Goal: Task Accomplishment & Management: Use online tool/utility

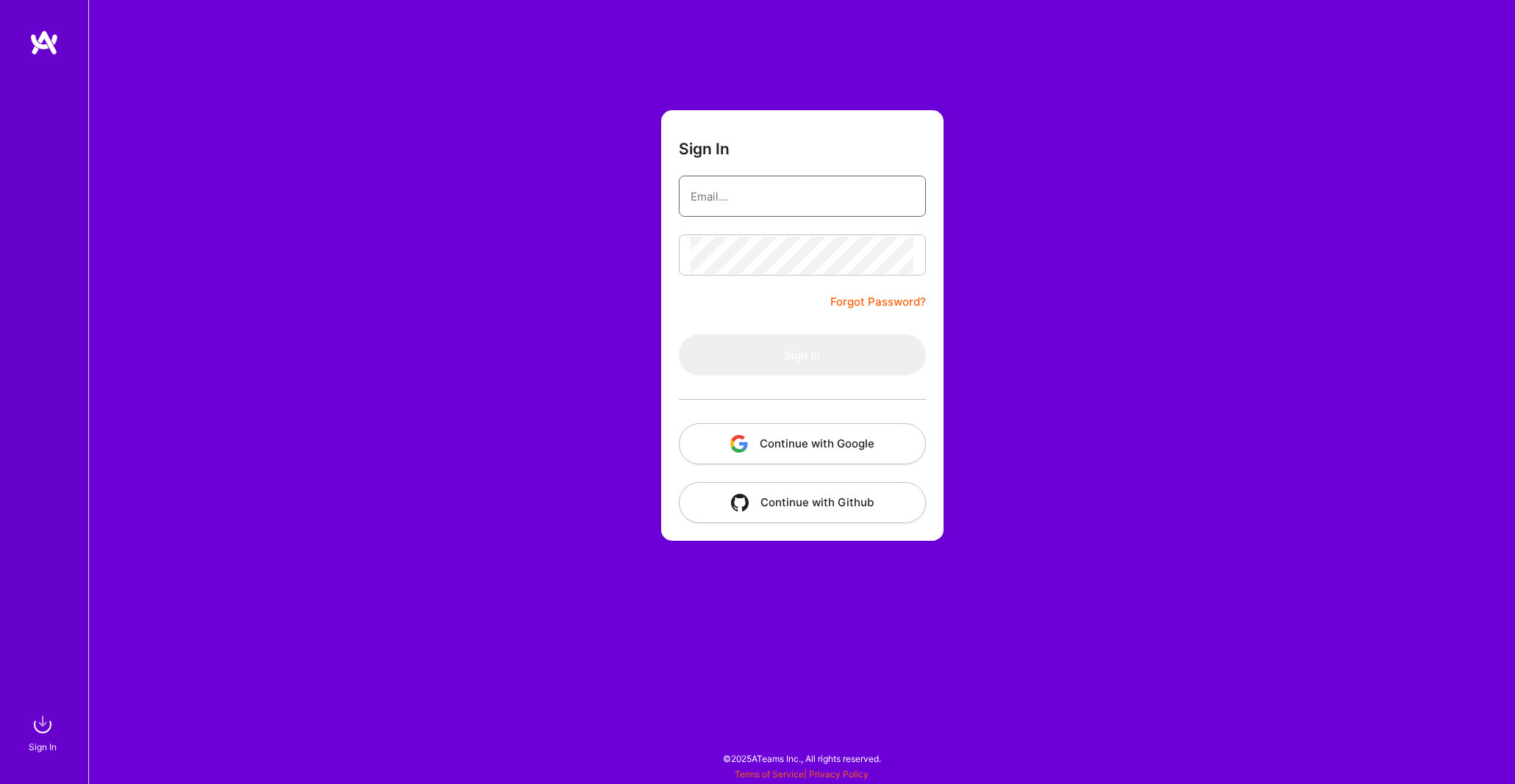
type input "[EMAIL_ADDRESS][DOMAIN_NAME]"
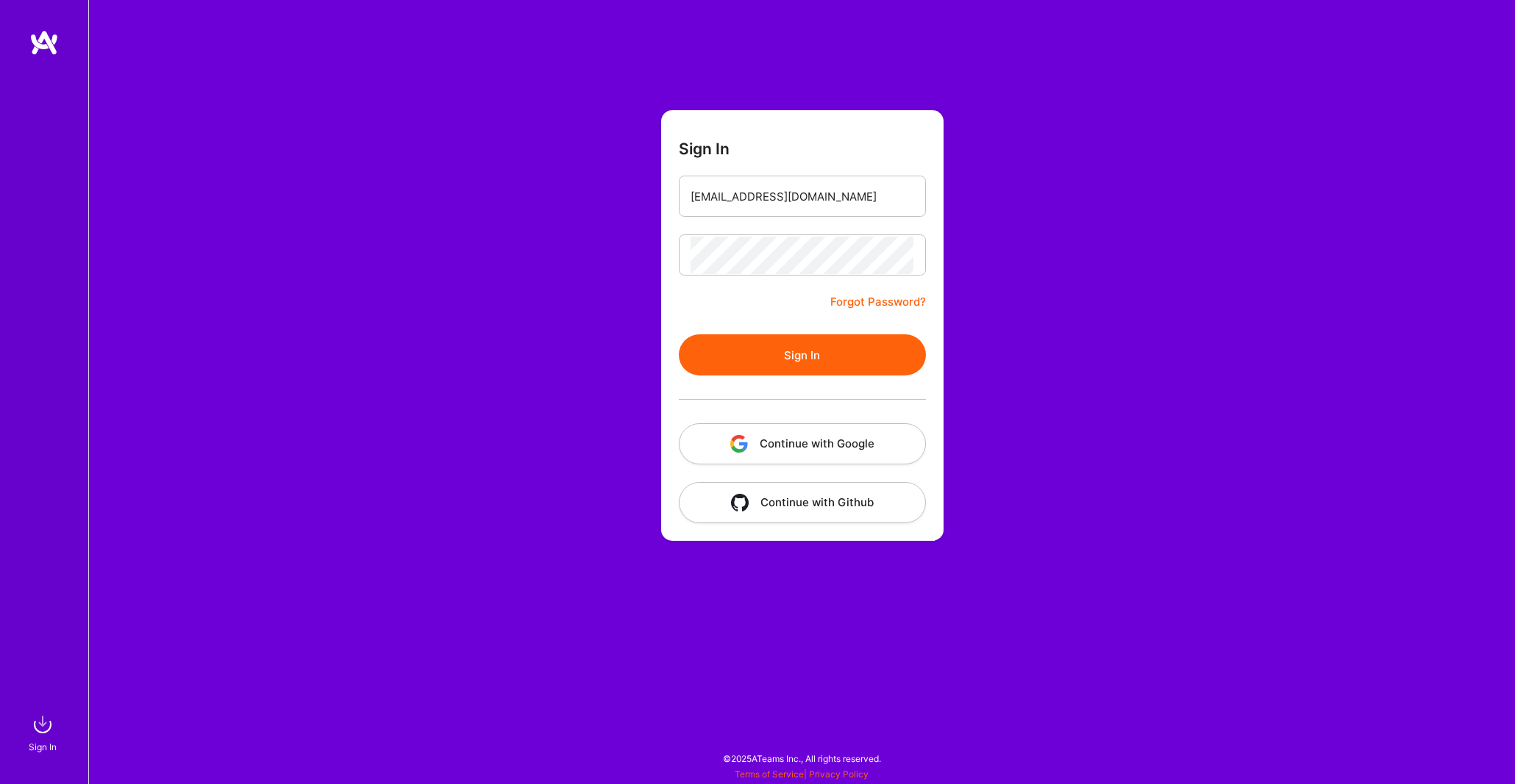
click at [819, 320] on form "Sign In [EMAIL_ADDRESS][DOMAIN_NAME] Forgot Password? Sign In Continue with Goo…" at bounding box center [803, 325] width 283 height 430
click at [781, 355] on button "Sign In" at bounding box center [802, 355] width 247 height 41
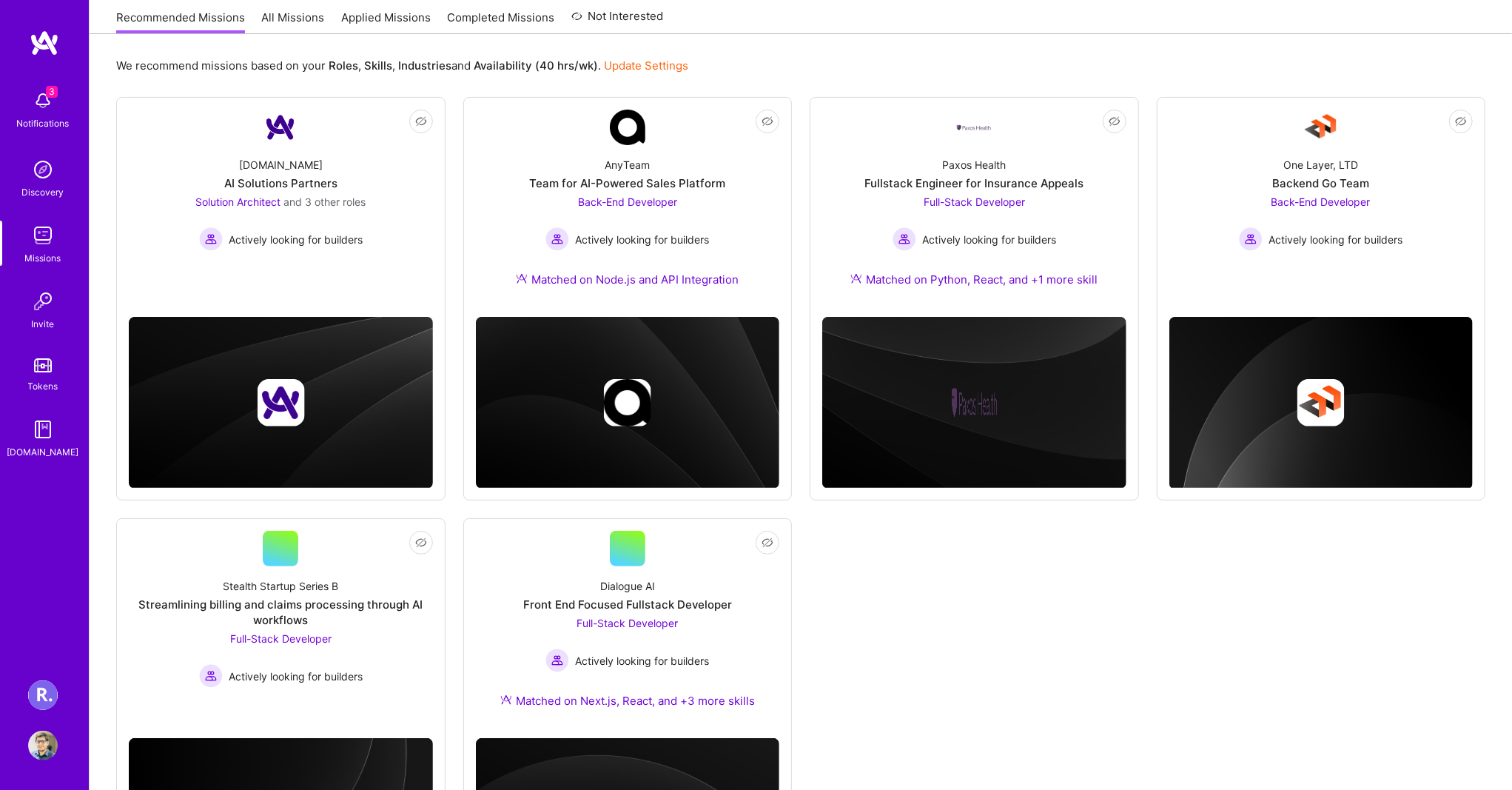
scroll to position [319, 0]
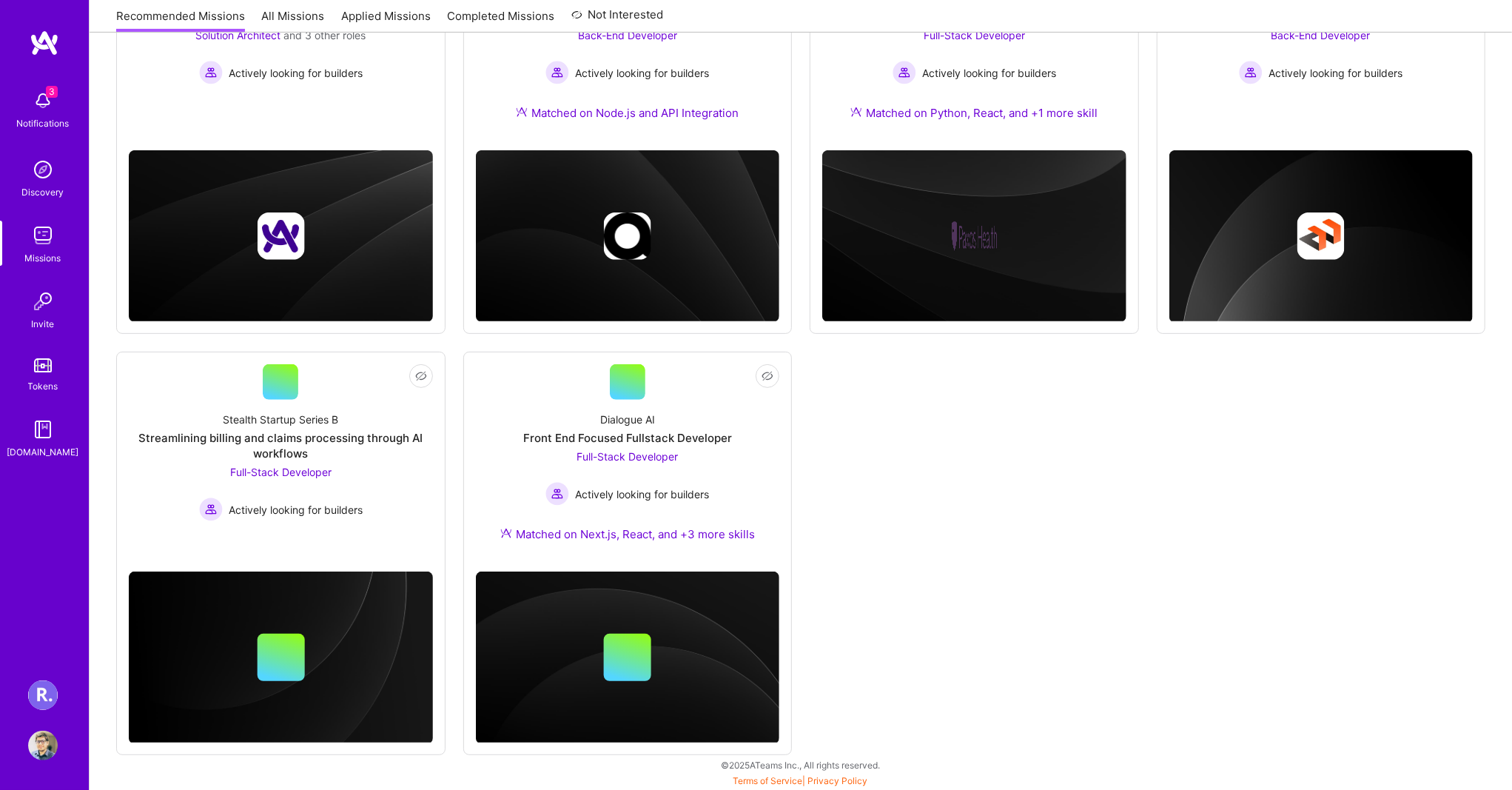
click at [53, 696] on img at bounding box center [43, 695] width 29 height 29
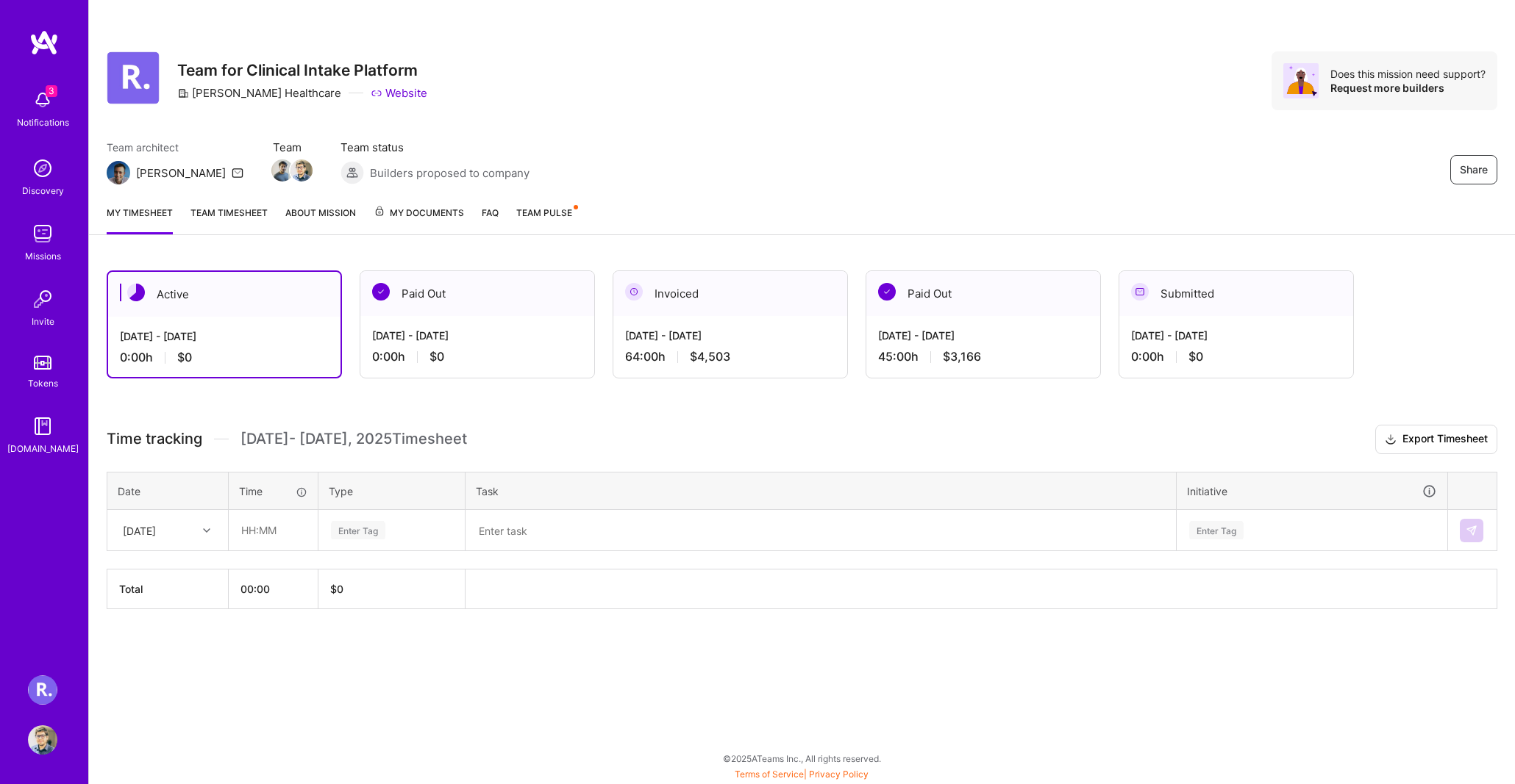
click at [40, 231] on img at bounding box center [43, 233] width 29 height 29
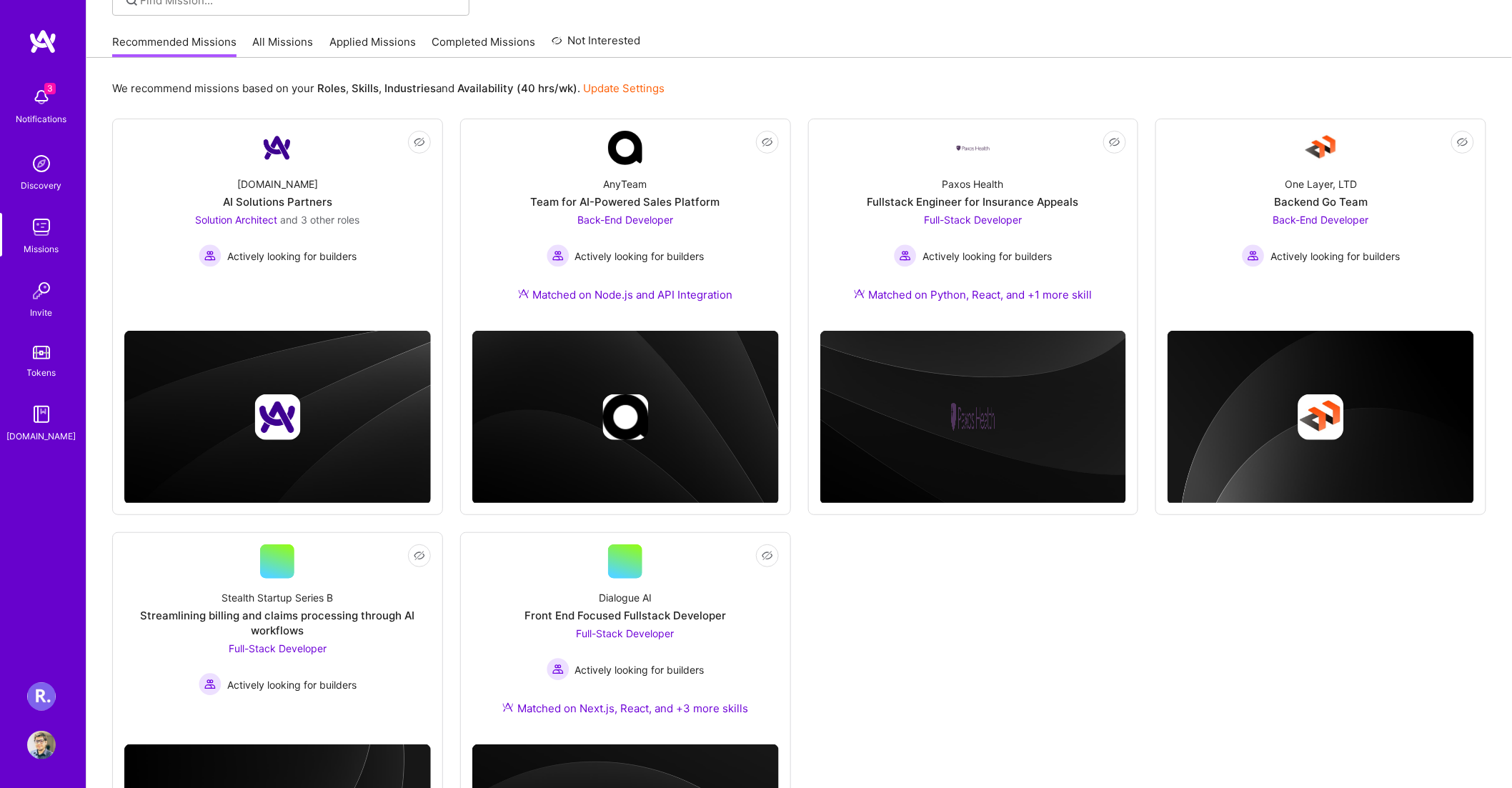
scroll to position [297, 0]
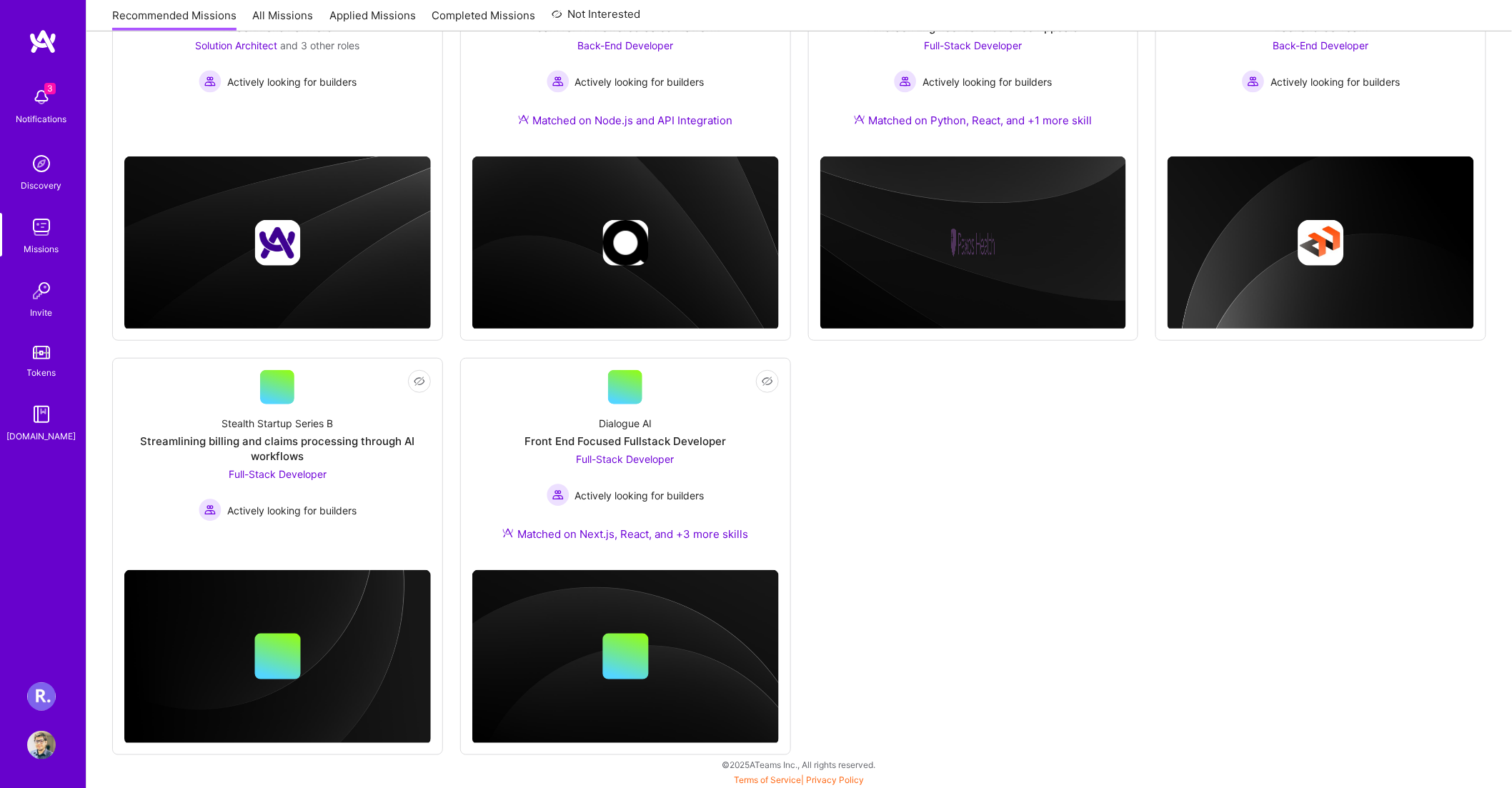
click at [31, 700] on img at bounding box center [42, 697] width 28 height 28
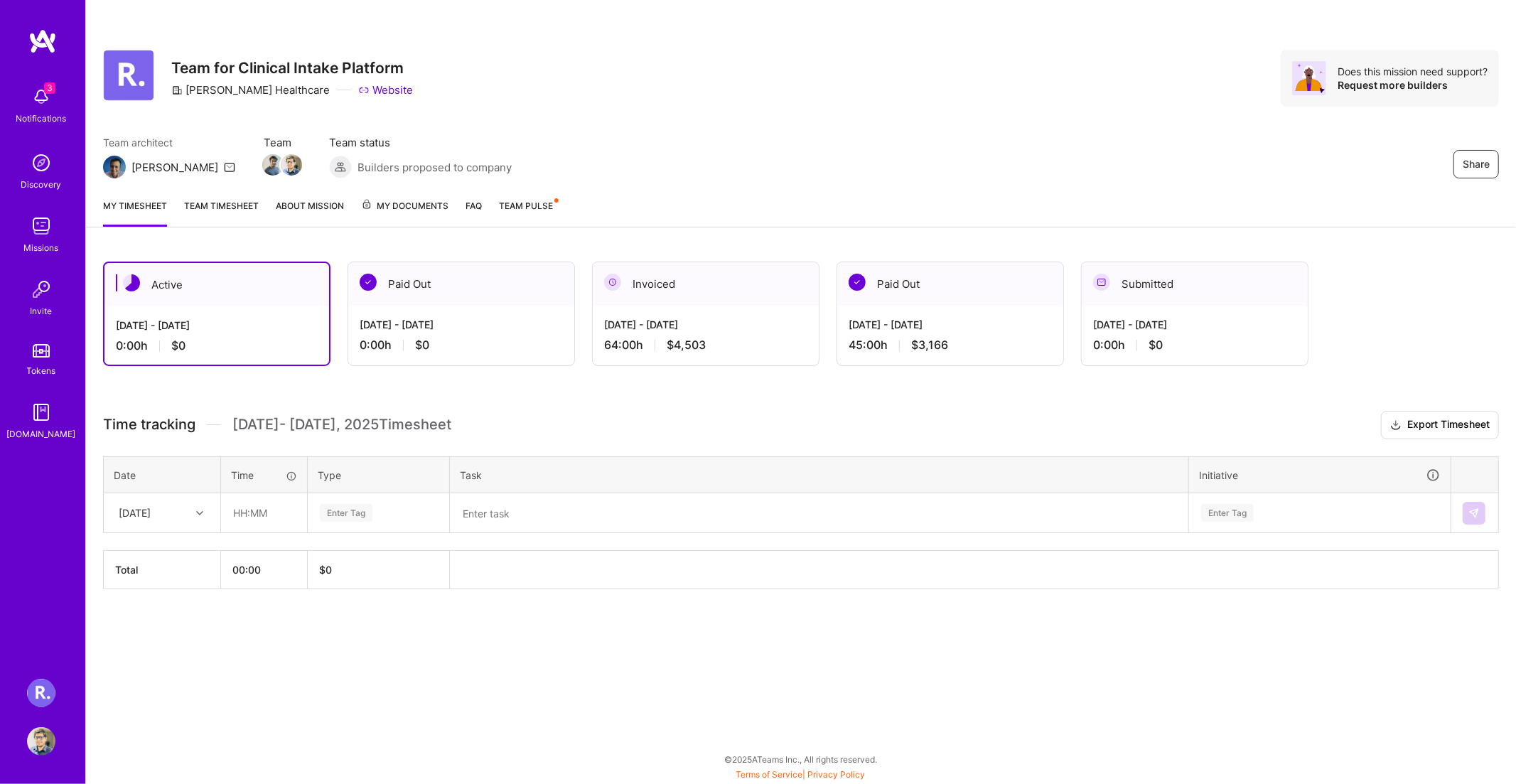
click at [822, 134] on div "Share Team for Clinical Intake Platform [PERSON_NAME] Healthcare Website Does t…" at bounding box center [802, 93] width 1430 height 187
